Goal: Transaction & Acquisition: Purchase product/service

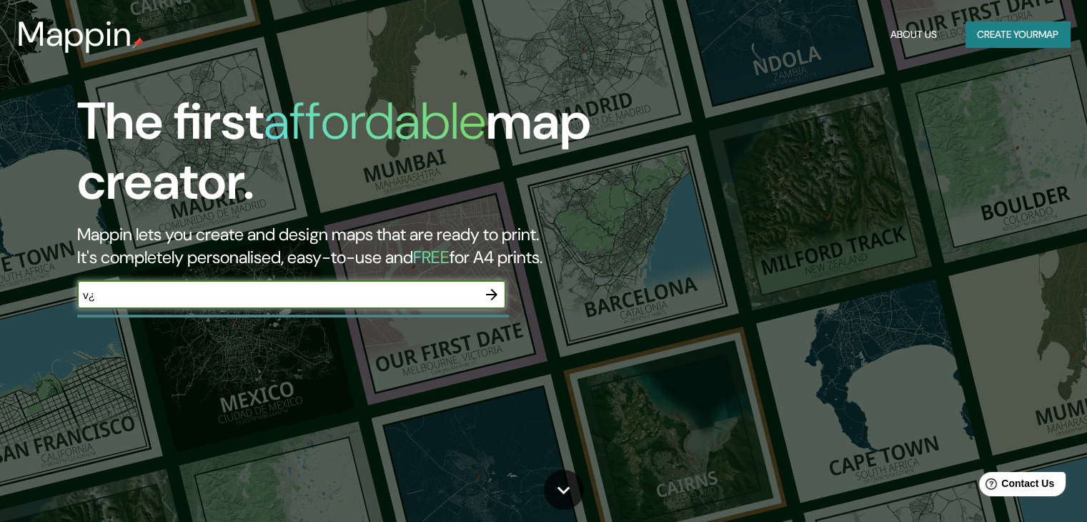
type input "v"
type input "cali"
click at [489, 300] on icon "button" at bounding box center [491, 294] width 17 height 17
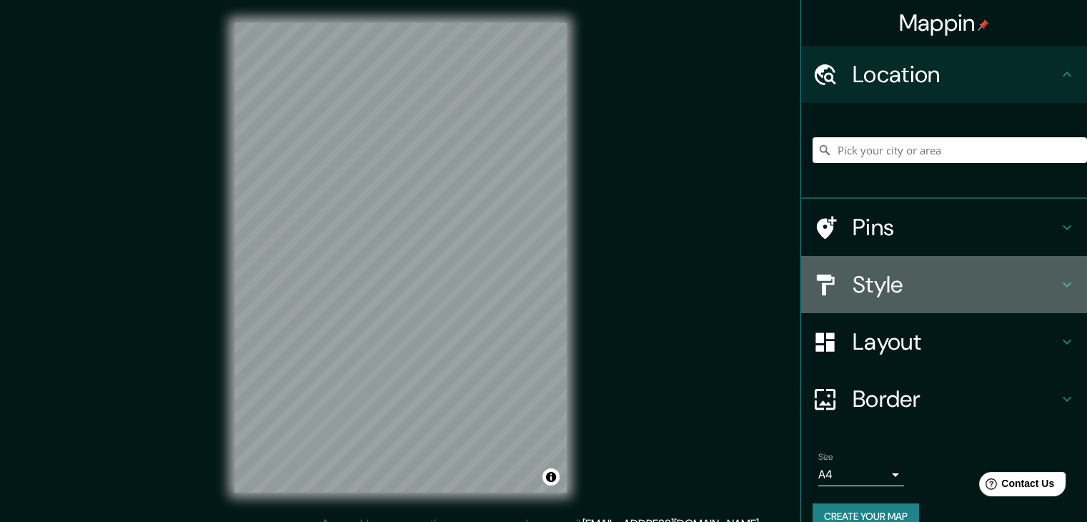
click at [1065, 290] on div "Style" at bounding box center [944, 284] width 286 height 57
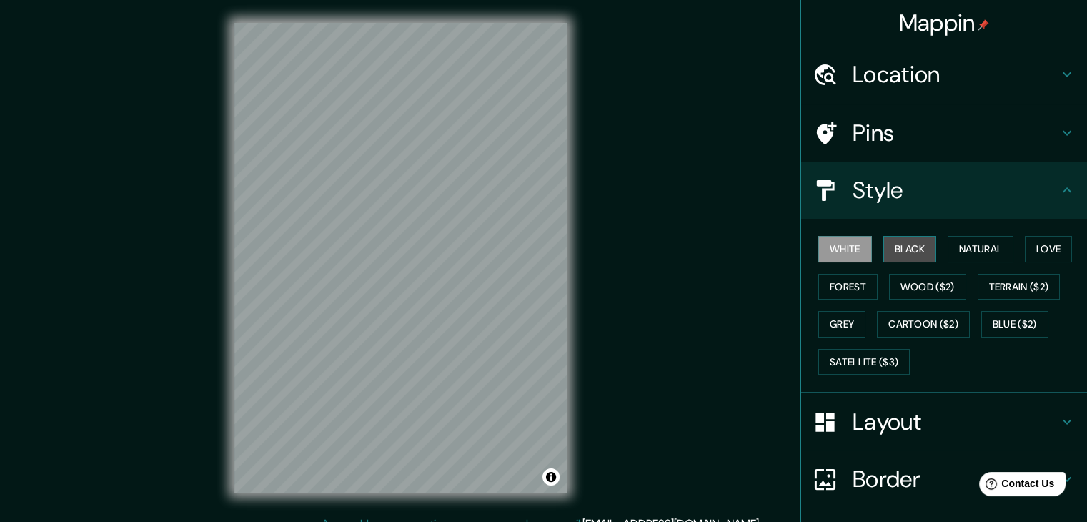
click at [908, 247] on button "Black" at bounding box center [911, 249] width 54 height 26
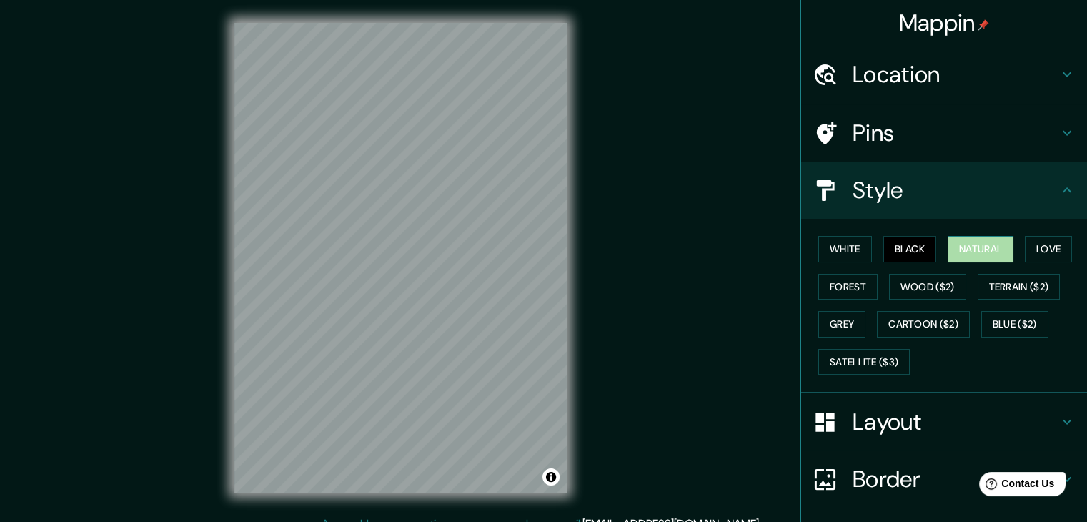
click at [985, 243] on button "Natural" at bounding box center [981, 249] width 66 height 26
click at [1025, 243] on button "Love" at bounding box center [1048, 249] width 47 height 26
drag, startPoint x: 895, startPoint y: 242, endPoint x: 868, endPoint y: 242, distance: 27.2
click at [892, 242] on button "Black" at bounding box center [911, 249] width 54 height 26
click at [849, 241] on button "White" at bounding box center [846, 249] width 54 height 26
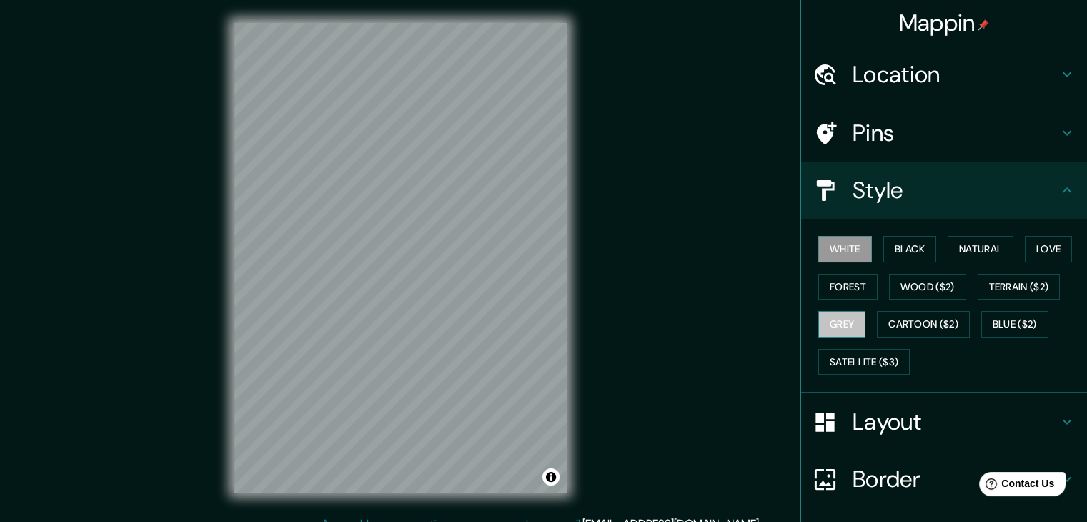
click at [840, 320] on button "Grey" at bounding box center [842, 324] width 47 height 26
click at [917, 321] on button "Cartoon ($2)" at bounding box center [923, 324] width 93 height 26
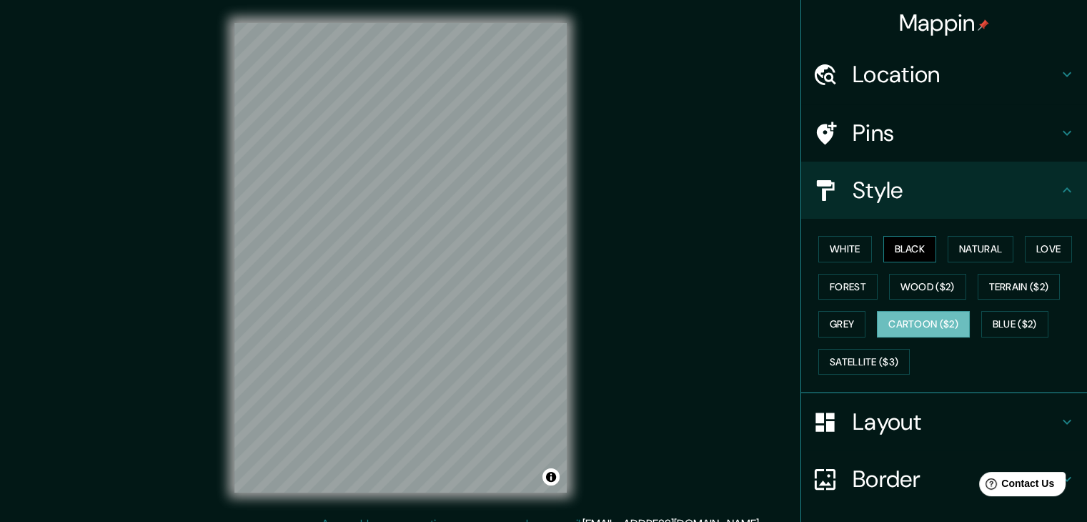
click at [908, 247] on button "Black" at bounding box center [911, 249] width 54 height 26
click at [934, 322] on button "Cartoon ($2)" at bounding box center [923, 324] width 93 height 26
click at [901, 252] on button "Black" at bounding box center [911, 249] width 54 height 26
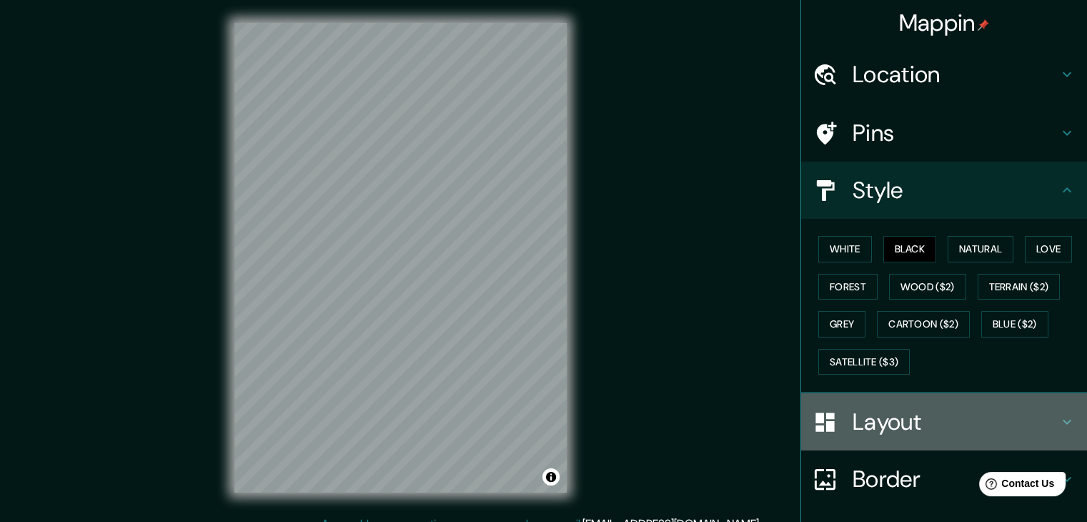
click at [934, 418] on h4 "Layout" at bounding box center [956, 422] width 206 height 29
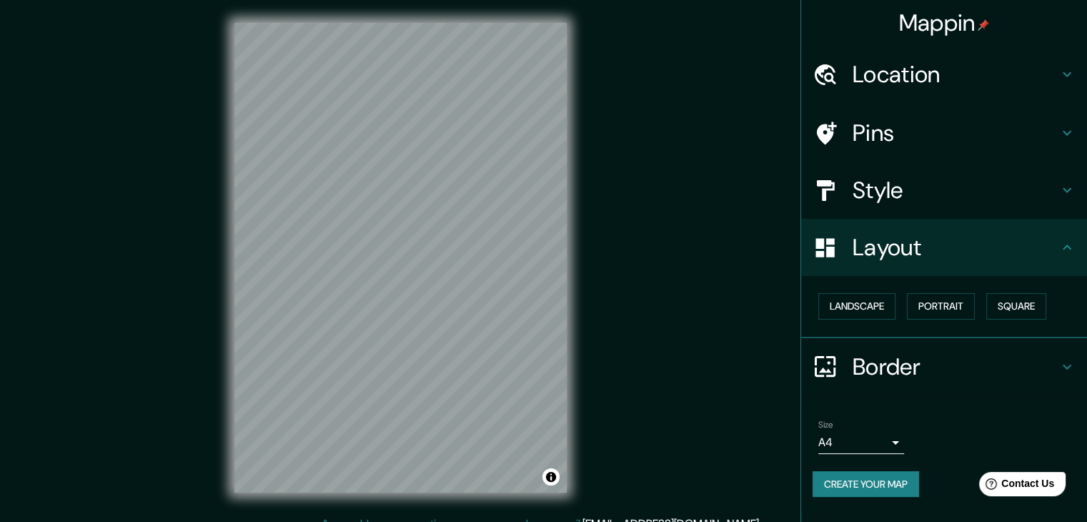
click at [912, 196] on h4 "Style" at bounding box center [956, 190] width 206 height 29
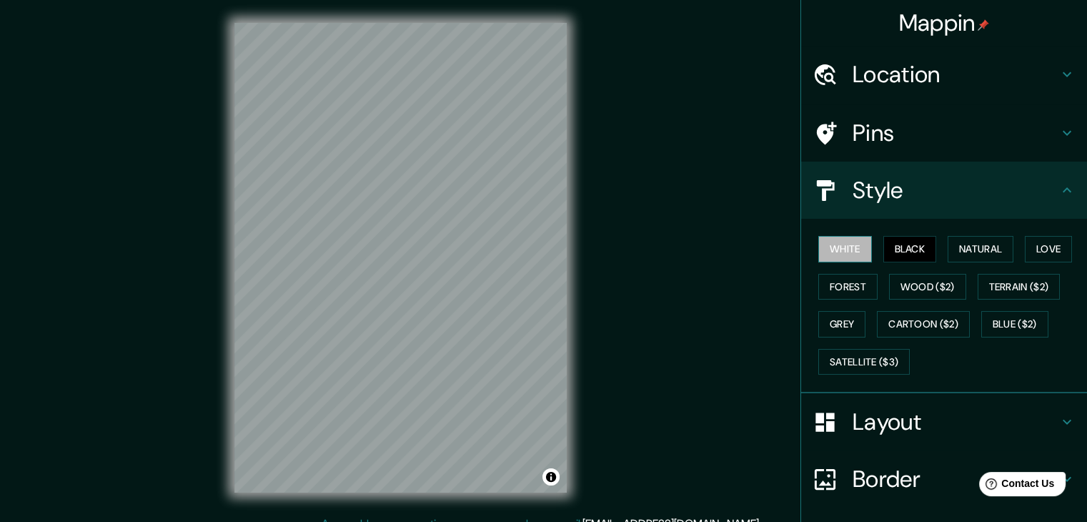
click at [849, 247] on button "White" at bounding box center [846, 249] width 54 height 26
click at [872, 193] on h4 "Style" at bounding box center [956, 190] width 206 height 29
click at [931, 437] on div "Layout" at bounding box center [944, 421] width 286 height 57
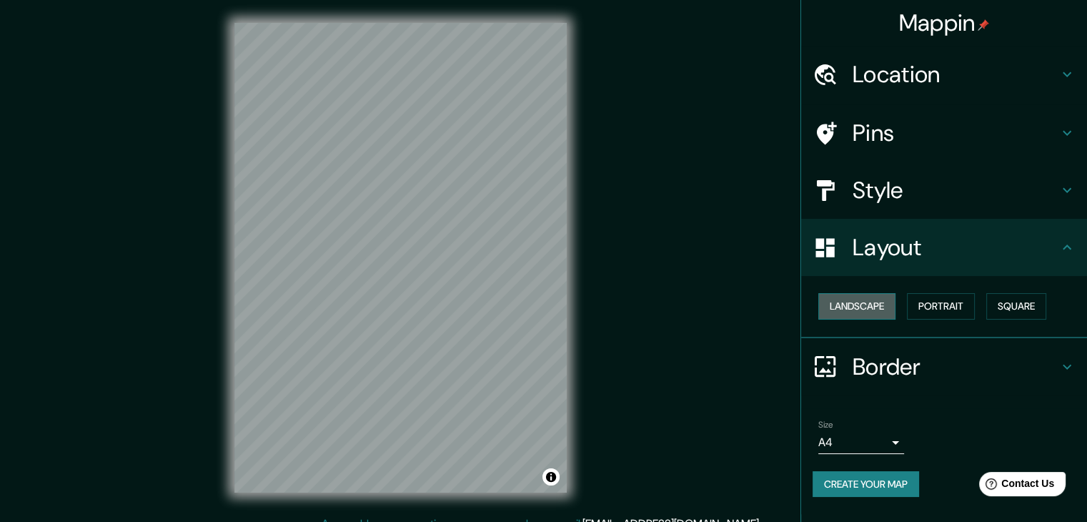
click at [858, 302] on button "Landscape" at bounding box center [857, 306] width 77 height 26
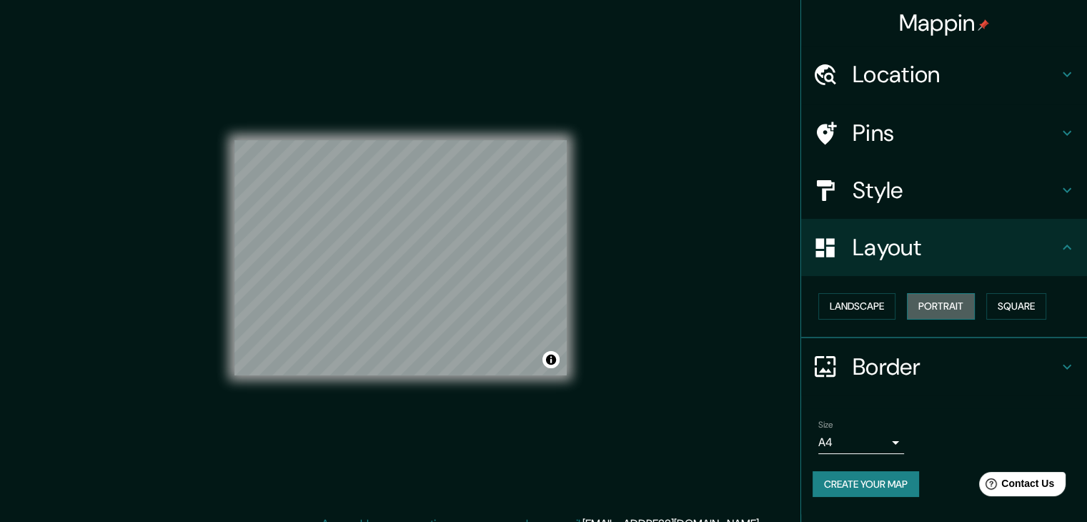
click at [939, 301] on button "Portrait" at bounding box center [941, 306] width 68 height 26
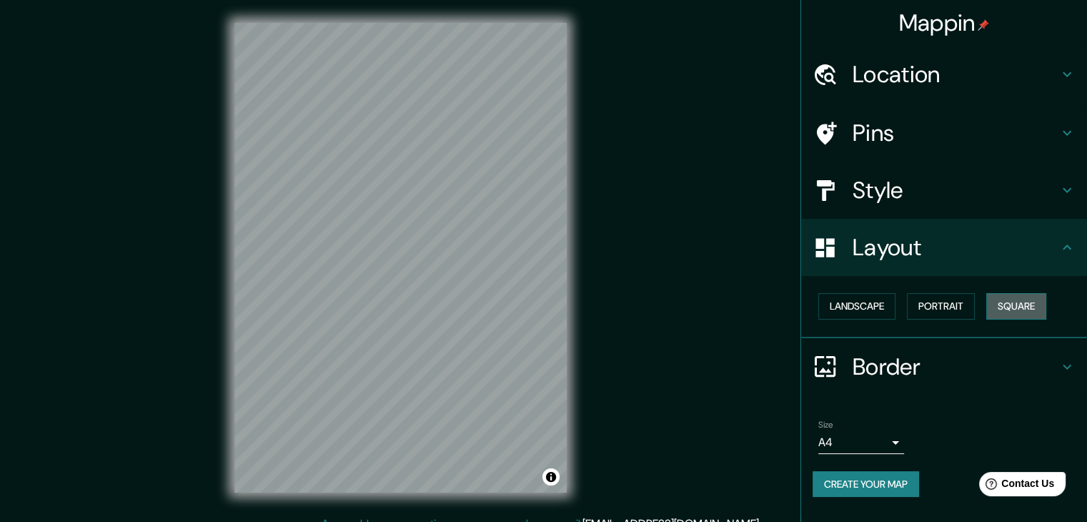
click at [1019, 312] on button "Square" at bounding box center [1017, 306] width 60 height 26
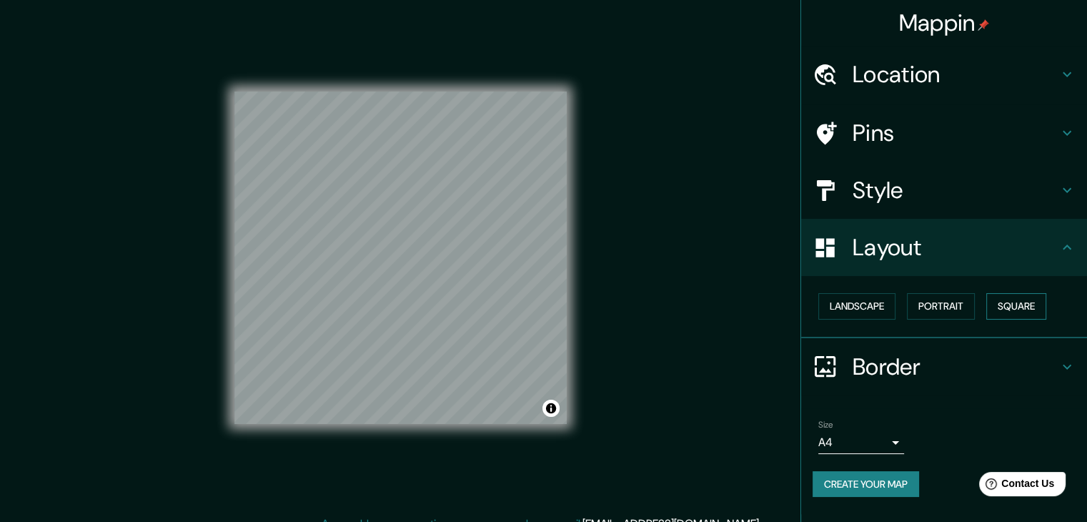
click at [1019, 312] on button "Square" at bounding box center [1017, 306] width 60 height 26
click at [929, 308] on button "Portrait" at bounding box center [941, 306] width 68 height 26
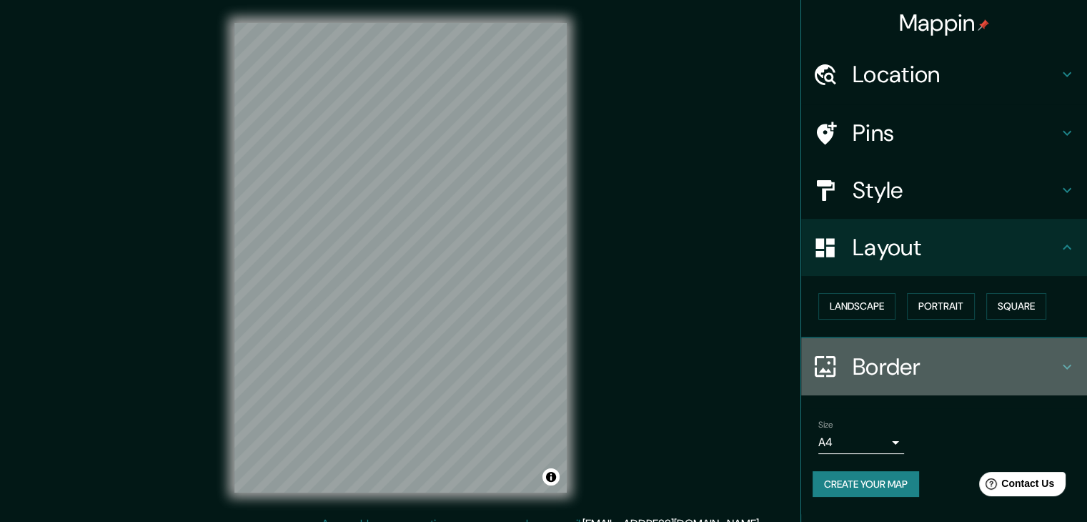
click at [892, 370] on h4 "Border" at bounding box center [956, 366] width 206 height 29
